Goal: Task Accomplishment & Management: Manage account settings

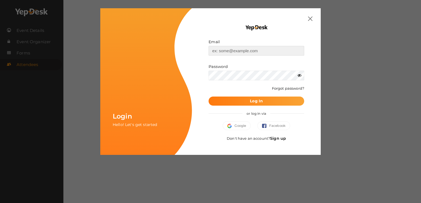
type input "[EMAIL_ADDRESS][DOMAIN_NAME]"
click at [259, 102] on b "Log In" at bounding box center [256, 101] width 13 height 5
